Goal: Navigation & Orientation: Find specific page/section

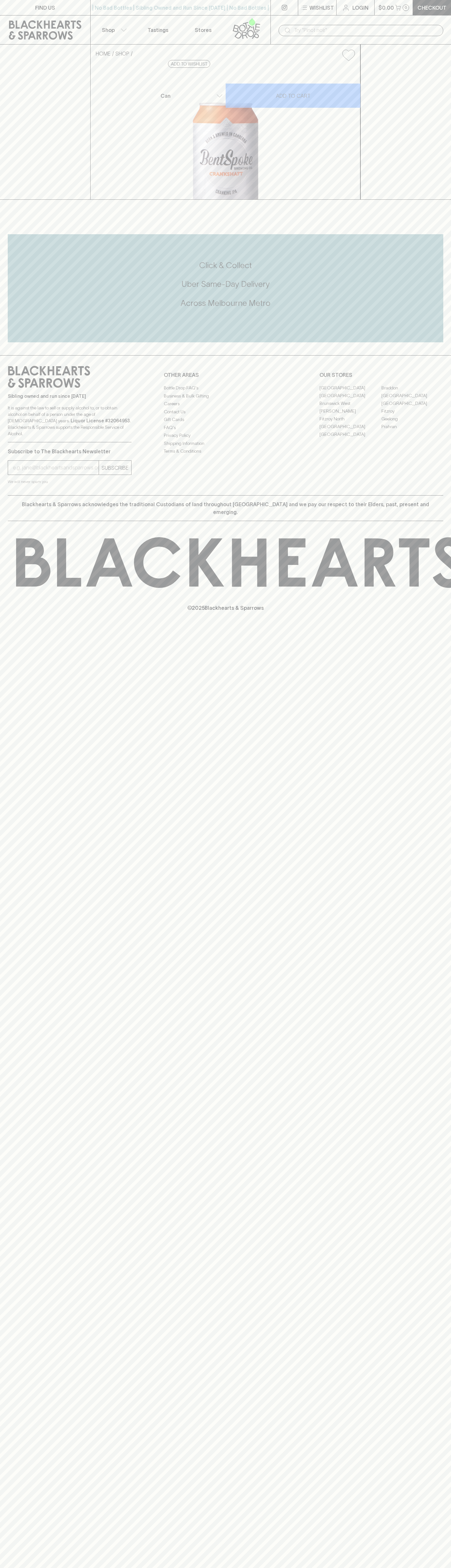
click at [412, 399] on link "[GEOGRAPHIC_DATA]" at bounding box center [412, 396] width 62 height 8
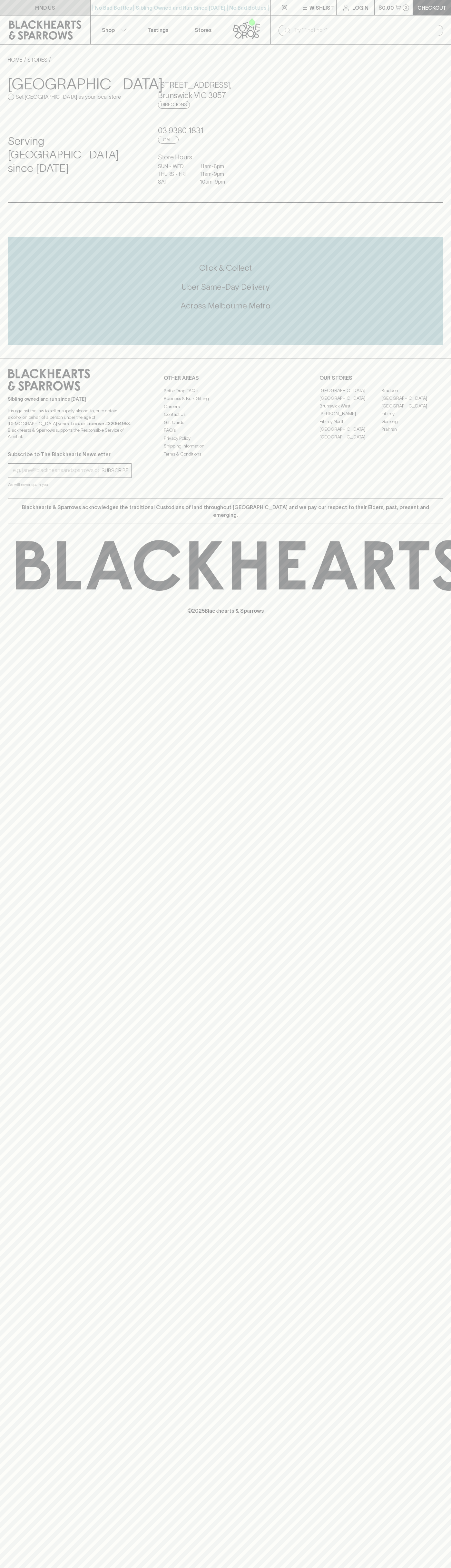
click at [14, 9] on link "FIND US" at bounding box center [45, 7] width 91 height 15
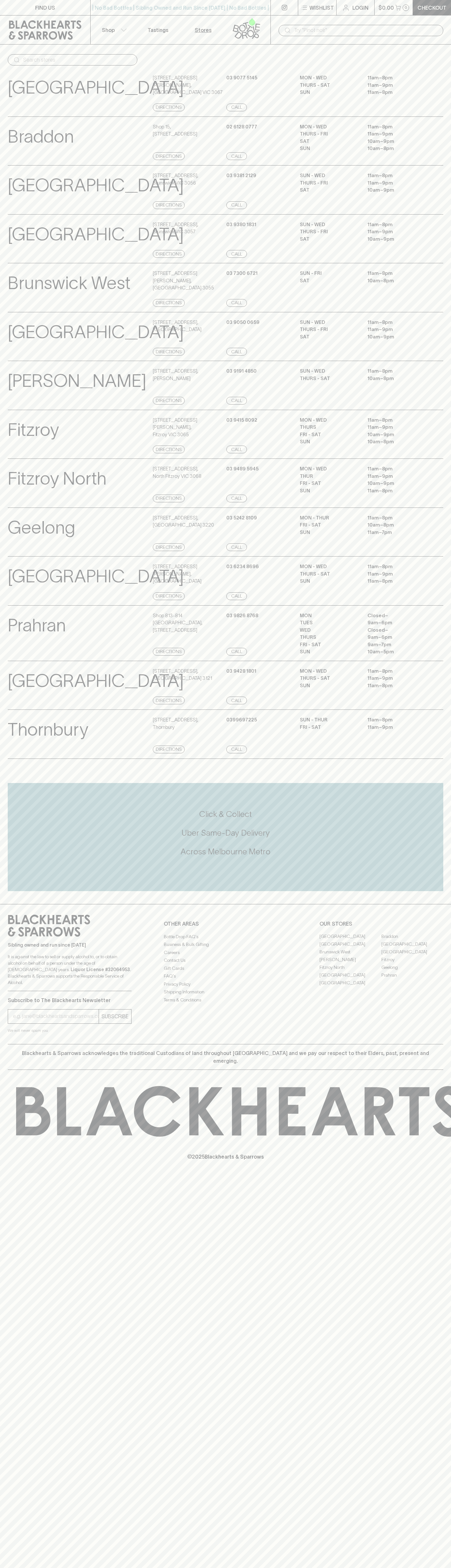
click at [79, 1568] on html "FIND US | No Bad Bottles | Sibling Owned and Run Since 2006 | No Bad Bottles | …" at bounding box center [226, 784] width 451 height 1568
click at [3, 832] on div "FIND US | No Bad Bottles | Sibling Owned and Run Since 2006 | No Bad Bottles | …" at bounding box center [226, 784] width 451 height 1568
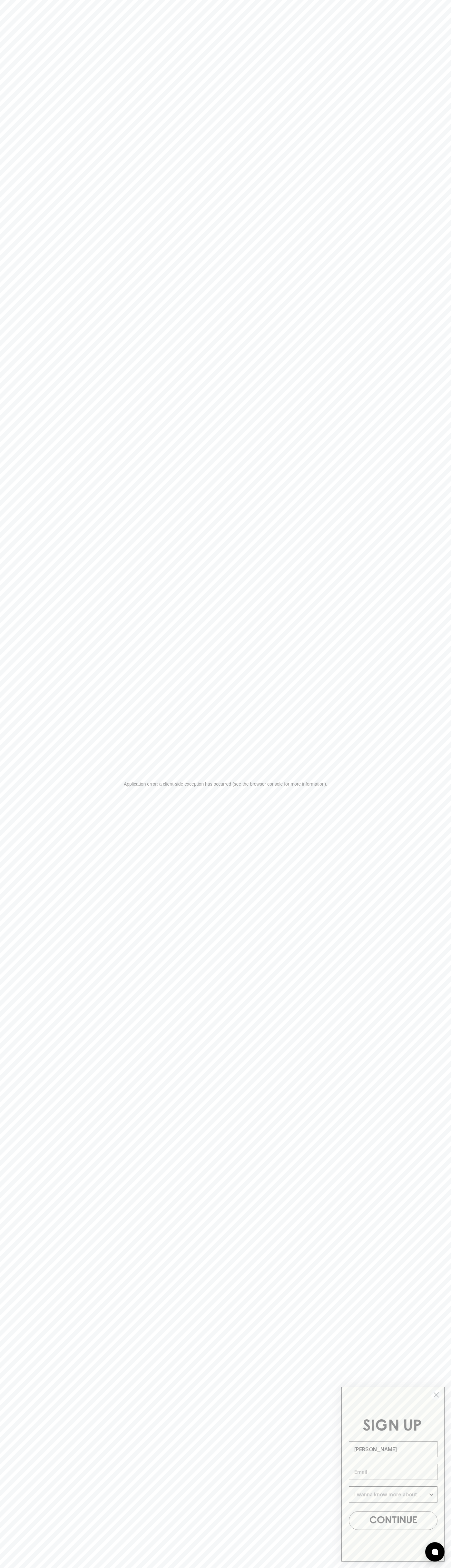
type input "John Smith"
click at [437, 1395] on icon "Close dialog" at bounding box center [436, 1394] width 4 height 4
